Goal: Information Seeking & Learning: Learn about a topic

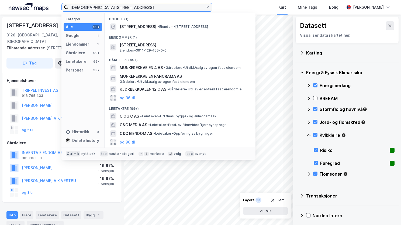
drag, startPoint x: 119, startPoint y: 3, endPoint x: 49, endPoint y: 4, distance: 70.6
click at [49, 4] on div "[STREET_ADDRESS] Kategori Alle 99+ Google 1 Eiendommer 1 Gårdeiere 99+ Leietake…" at bounding box center [200, 7] width 401 height 15
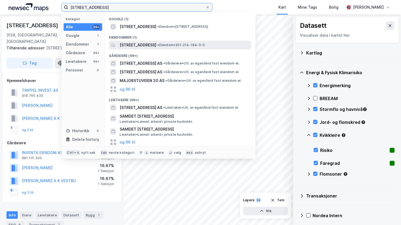
type input "[STREET_ADDRESS]"
click at [128, 48] on span "[STREET_ADDRESS]" at bounding box center [138, 45] width 37 height 6
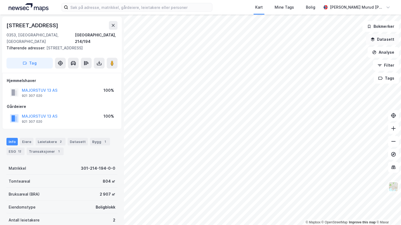
click at [390, 42] on button "Datasett" at bounding box center [382, 39] width 33 height 11
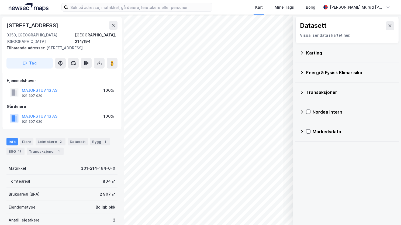
click at [300, 51] on icon at bounding box center [302, 53] width 4 height 4
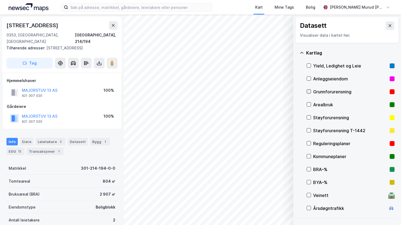
click at [308, 91] on icon at bounding box center [309, 91] width 4 height 4
click at [302, 53] on icon at bounding box center [302, 53] width 4 height 4
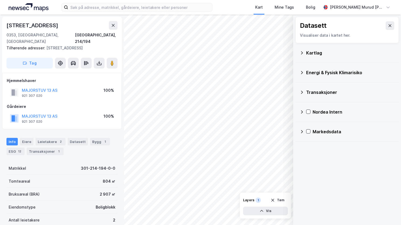
click at [302, 71] on icon at bounding box center [302, 72] width 4 height 4
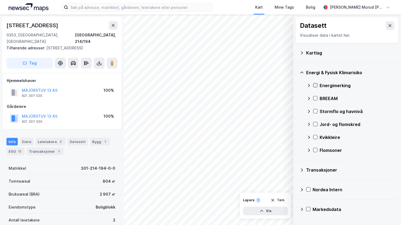
click at [316, 87] on icon at bounding box center [315, 85] width 4 height 4
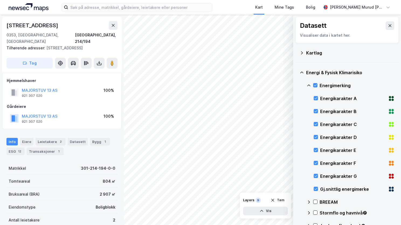
click at [310, 85] on icon at bounding box center [309, 85] width 4 height 4
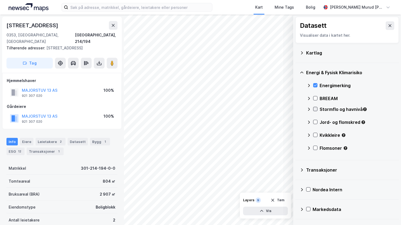
click at [313, 109] on icon at bounding box center [315, 109] width 4 height 4
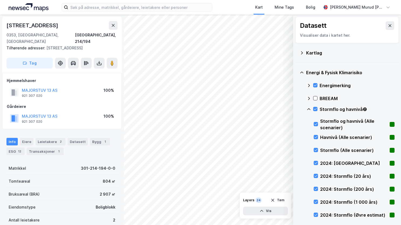
click at [308, 108] on icon at bounding box center [309, 109] width 4 height 4
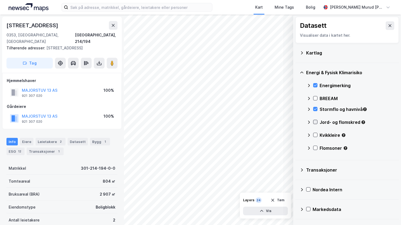
click at [316, 121] on icon at bounding box center [315, 122] width 3 height 2
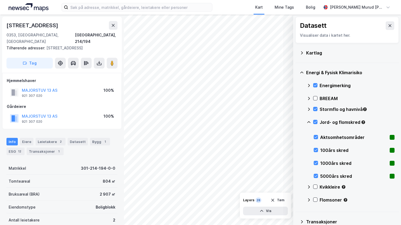
click at [308, 122] on icon at bounding box center [308, 122] width 3 height 2
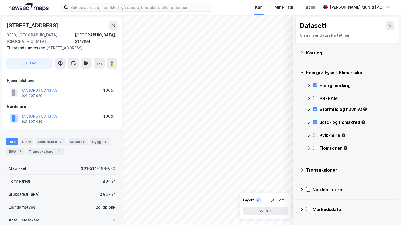
click at [317, 134] on icon at bounding box center [315, 135] width 4 height 4
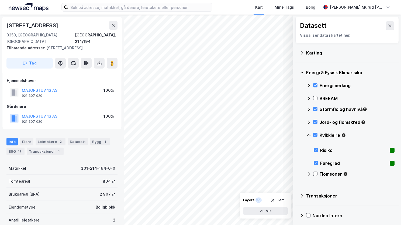
click at [310, 134] on icon at bounding box center [309, 135] width 4 height 4
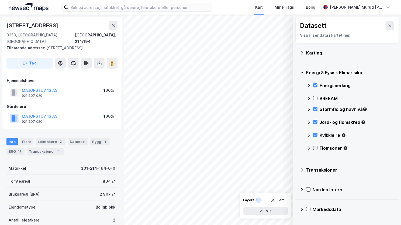
click at [316, 148] on icon at bounding box center [315, 148] width 4 height 4
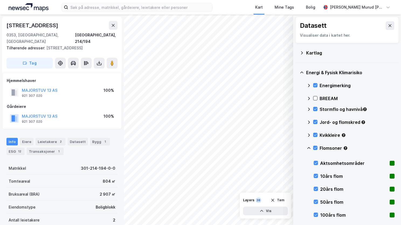
click at [307, 146] on icon at bounding box center [309, 148] width 4 height 4
